Goal: Task Accomplishment & Management: Manage account settings

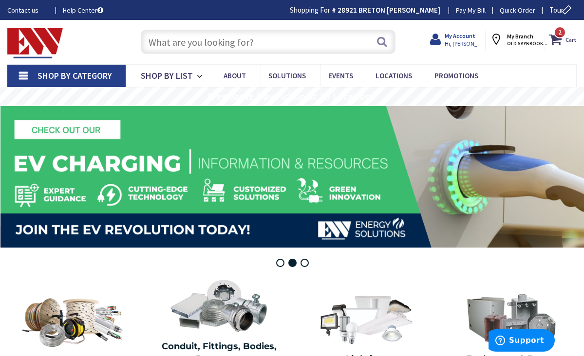
click at [444, 42] on icon at bounding box center [437, 40] width 15 height 18
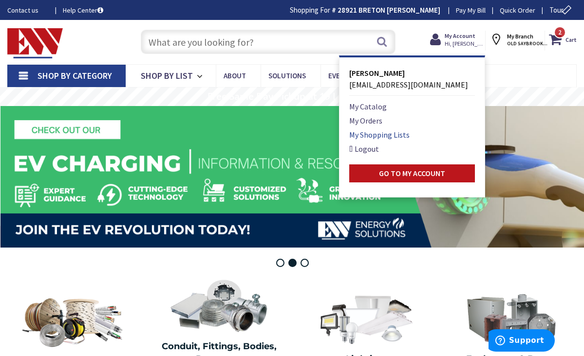
click at [388, 137] on link "My Shopping Lists" at bounding box center [379, 135] width 60 height 12
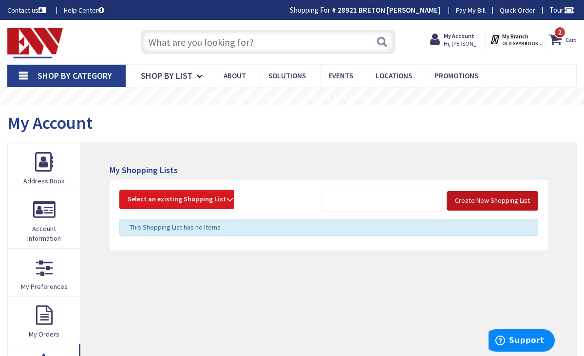
click at [221, 200] on strong "Select an existing Shopping List" at bounding box center [177, 200] width 98 height 12
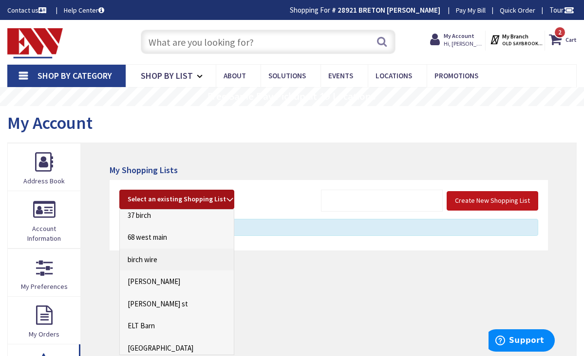
scroll to position [31, 0]
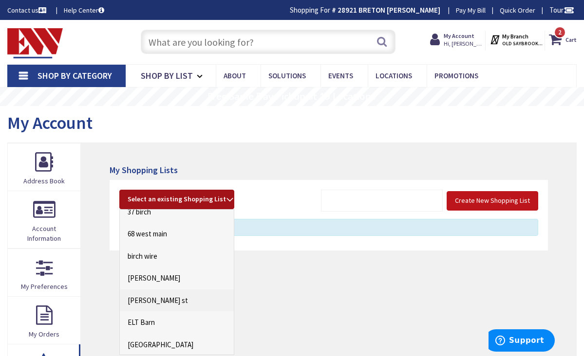
click at [160, 300] on link "[PERSON_NAME] st" at bounding box center [177, 301] width 114 height 22
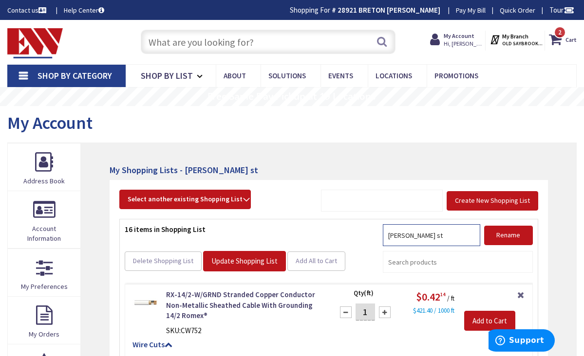
click at [406, 234] on input "input" at bounding box center [431, 235] width 97 height 22
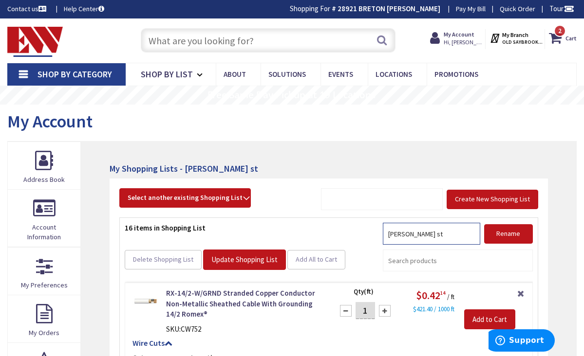
scroll to position [2, 0]
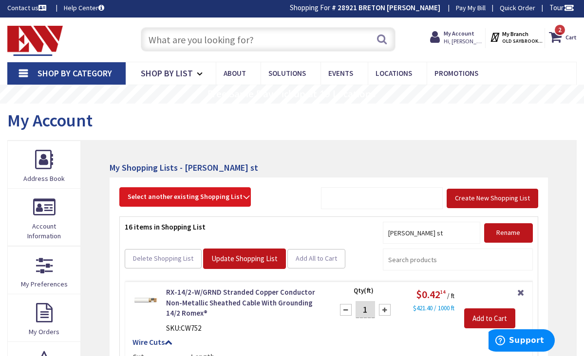
click at [237, 194] on strong "Select another existing Shopping List" at bounding box center [185, 197] width 115 height 12
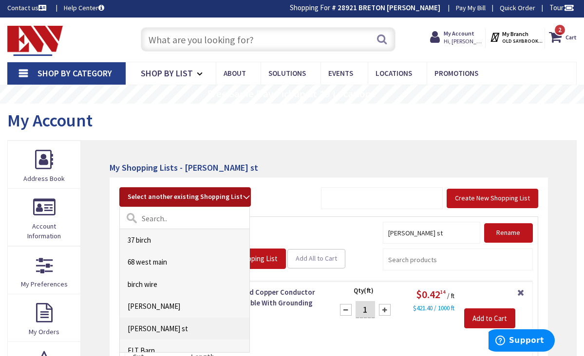
click at [161, 326] on link "[PERSON_NAME] st" at bounding box center [185, 329] width 130 height 22
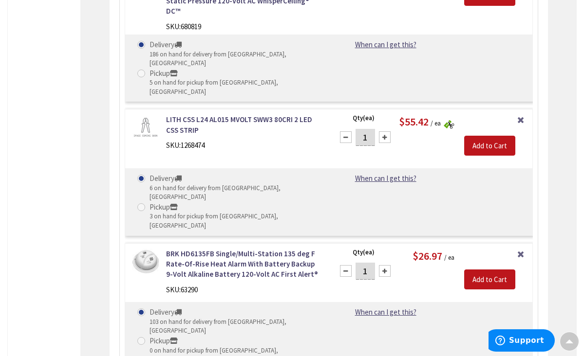
scroll to position [1799, 0]
